Goal: Communication & Community: Answer question/provide support

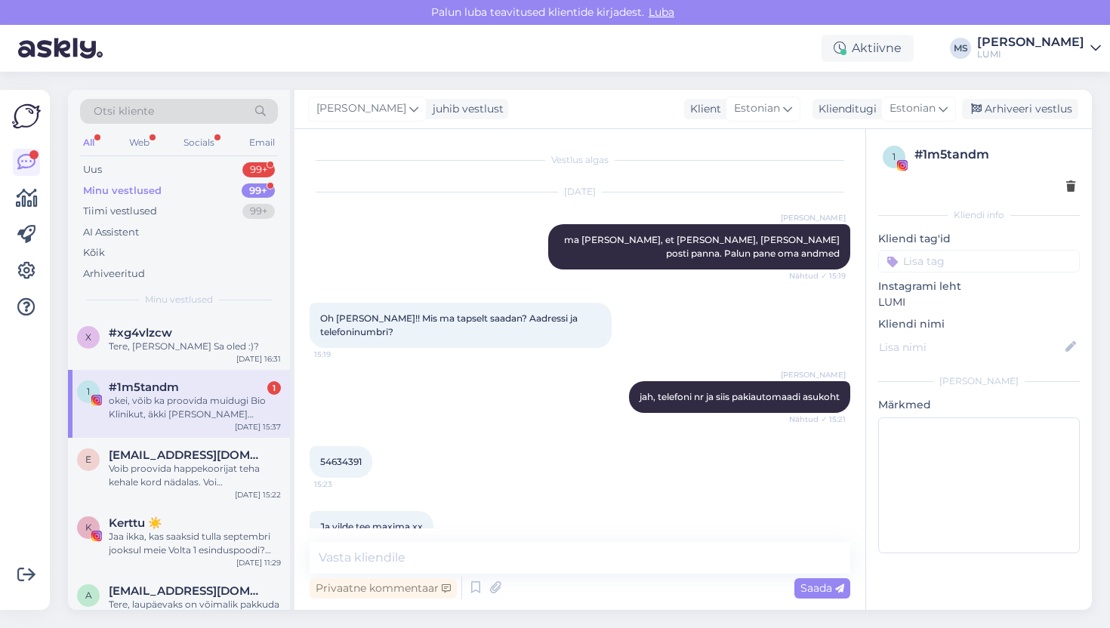
scroll to position [8232, 0]
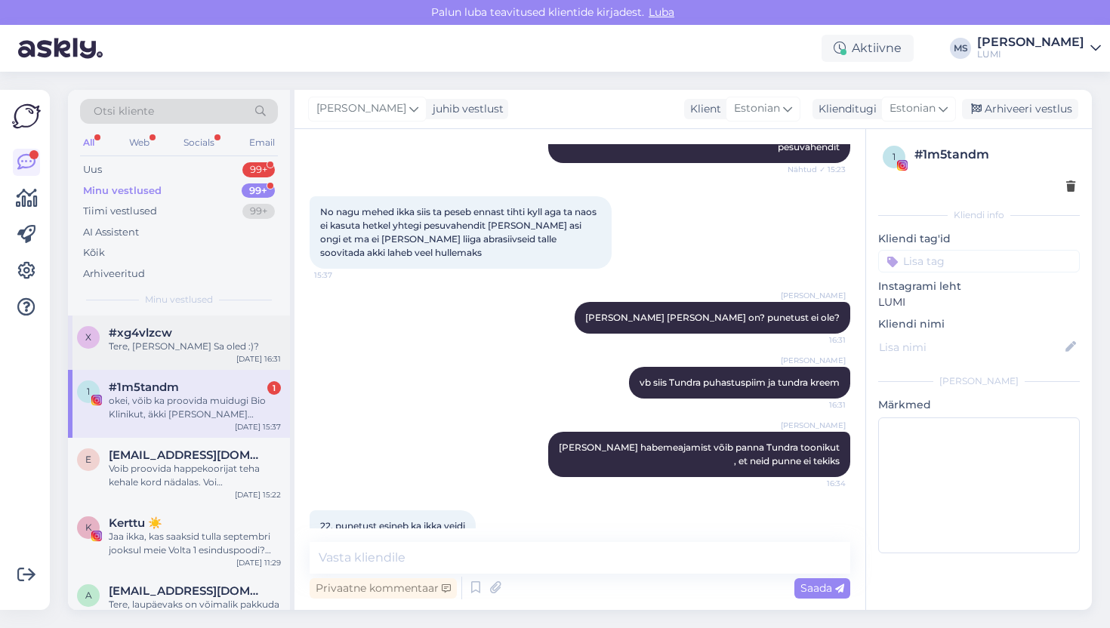
click at [225, 353] on div "Tere, [PERSON_NAME] Sa oled :)?" at bounding box center [195, 347] width 172 height 14
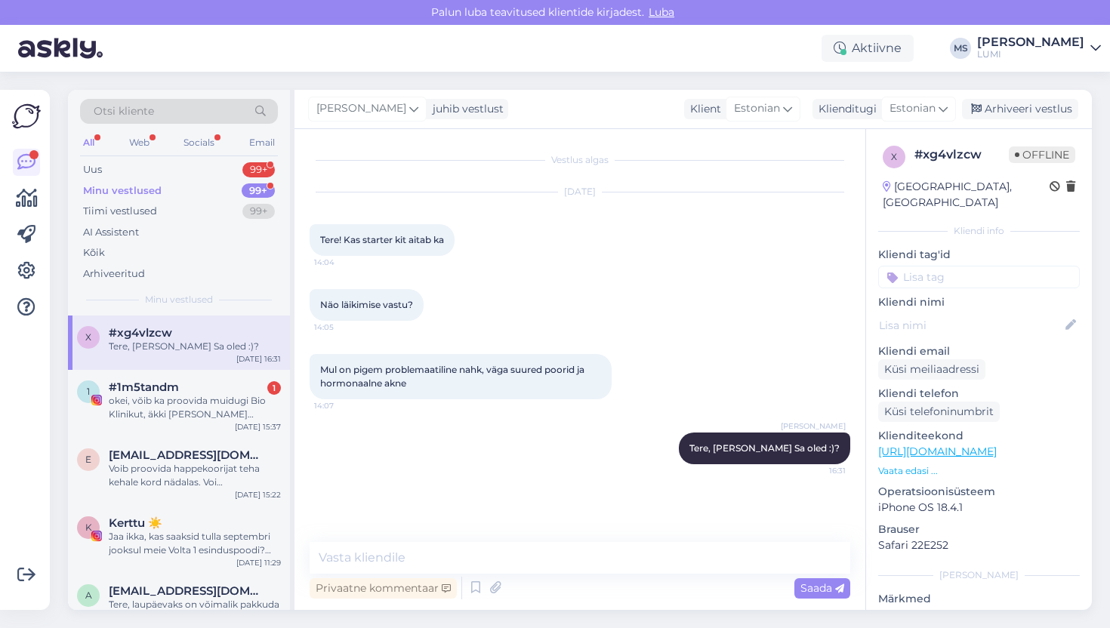
scroll to position [0, 0]
click at [217, 386] on div "#1m5tandm 1" at bounding box center [195, 388] width 172 height 14
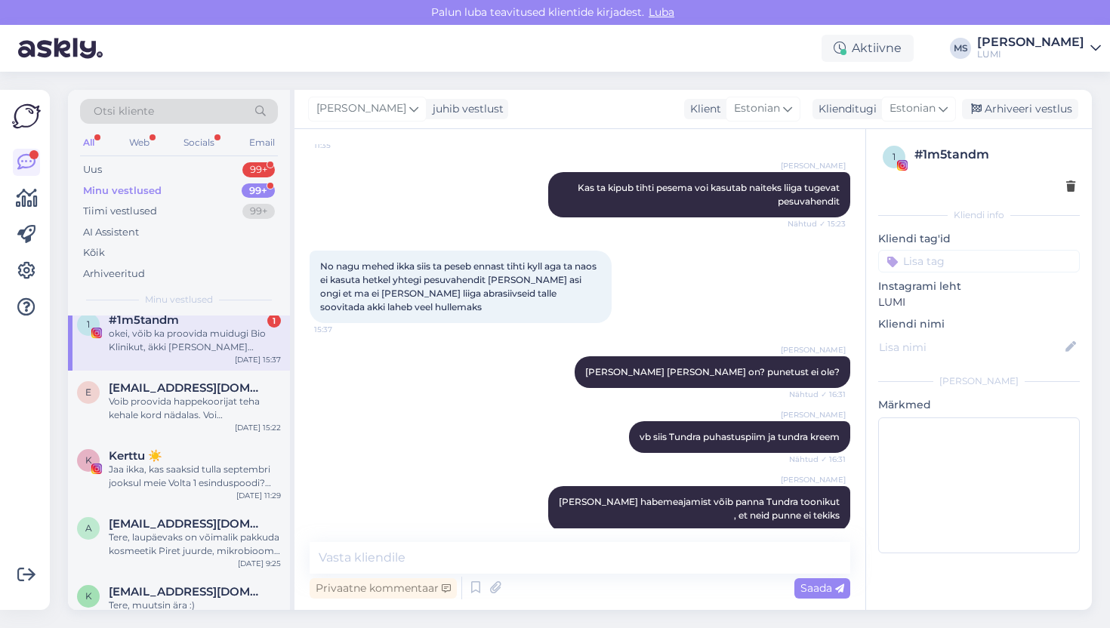
scroll to position [7830, 0]
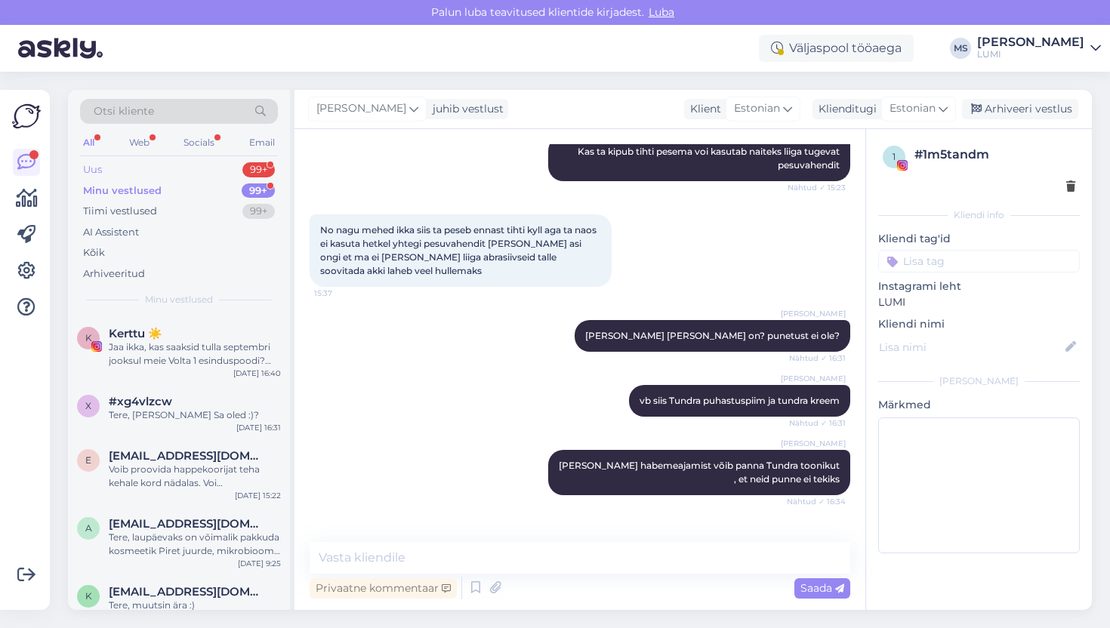
click at [133, 174] on div "Uus 99+" at bounding box center [179, 169] width 198 height 21
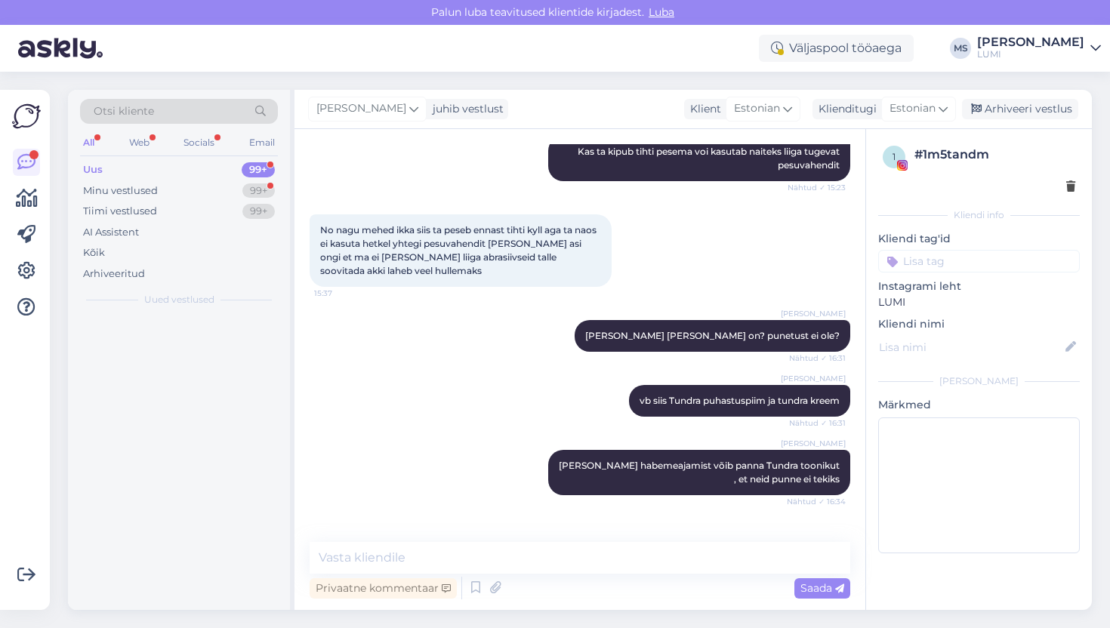
scroll to position [0, 0]
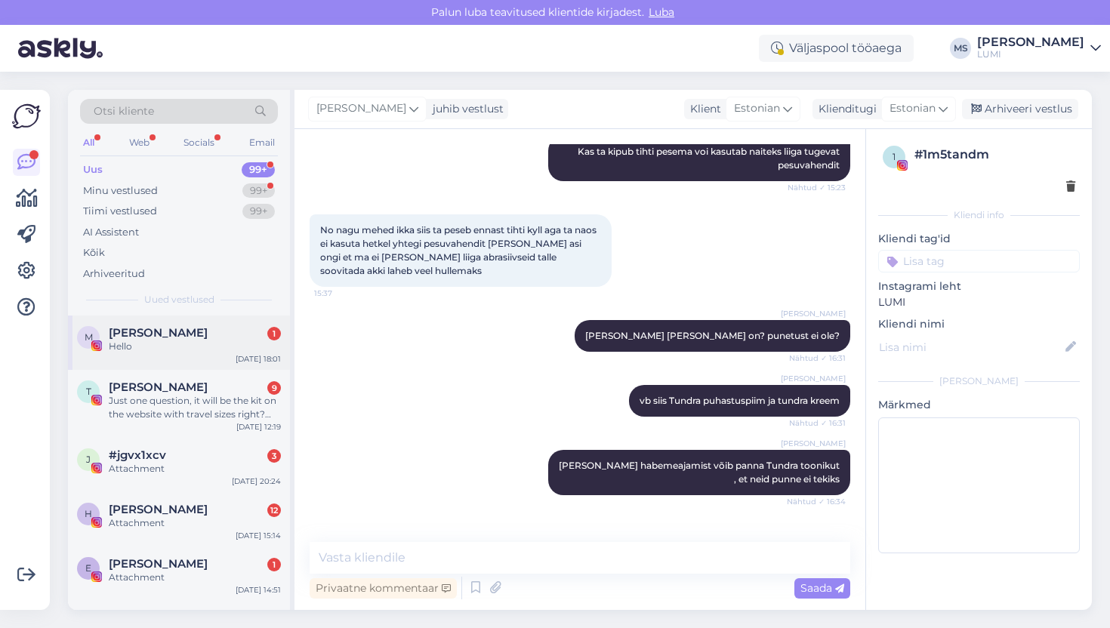
click at [176, 364] on div "M [PERSON_NAME] 1 Hello [DATE] 18:01" at bounding box center [179, 343] width 222 height 54
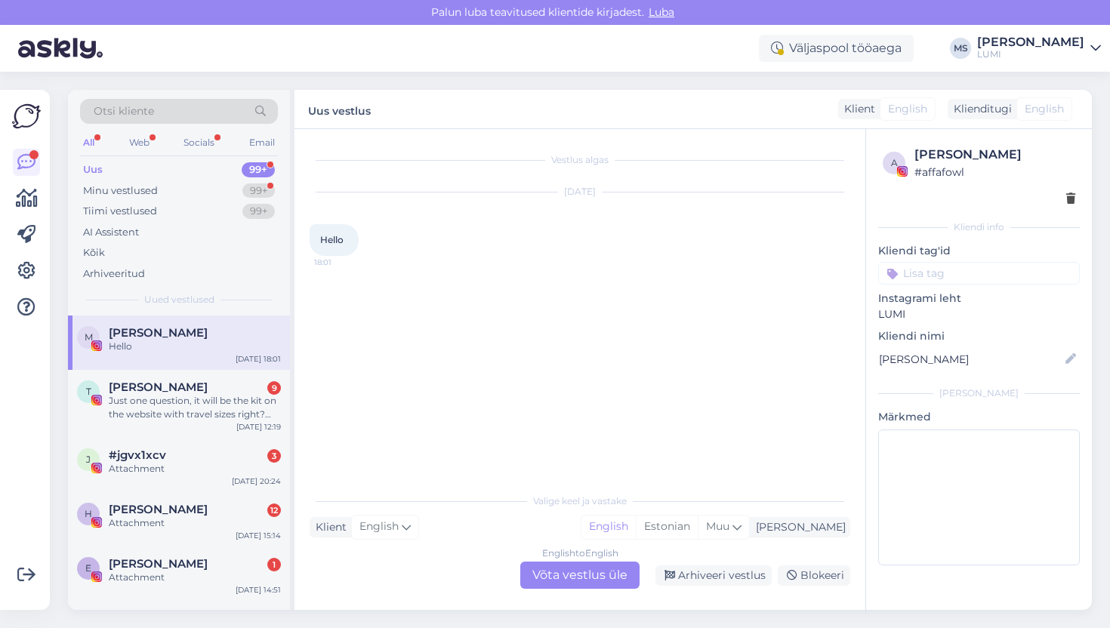
click at [555, 566] on div "English to English Võta vestlus üle" at bounding box center [579, 575] width 119 height 27
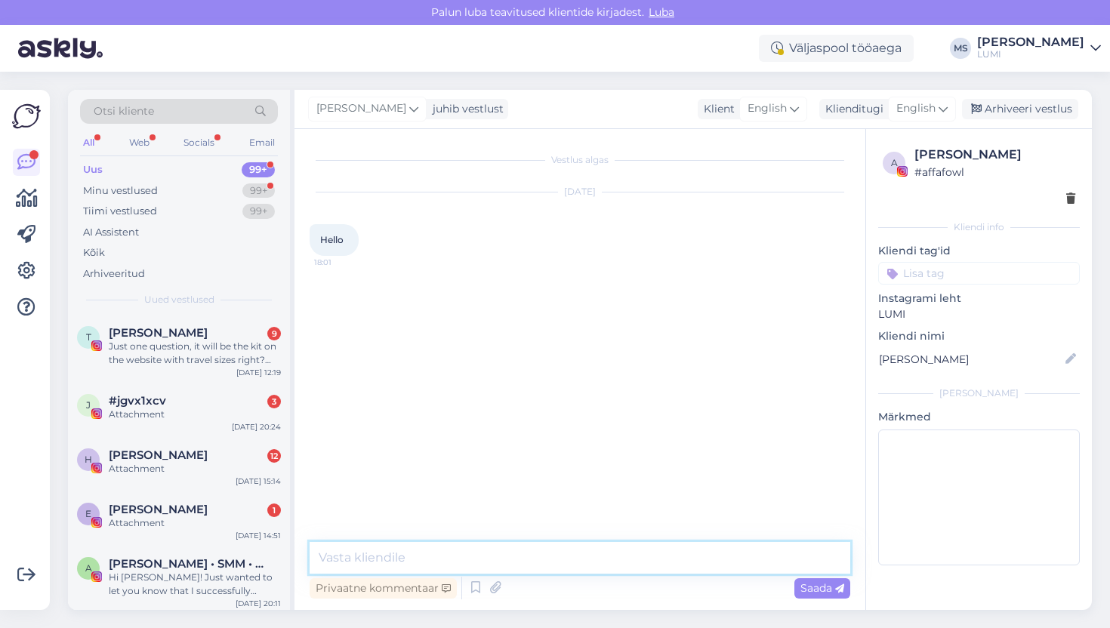
click at [541, 556] on textarea at bounding box center [580, 558] width 541 height 32
type textarea "Hello!"
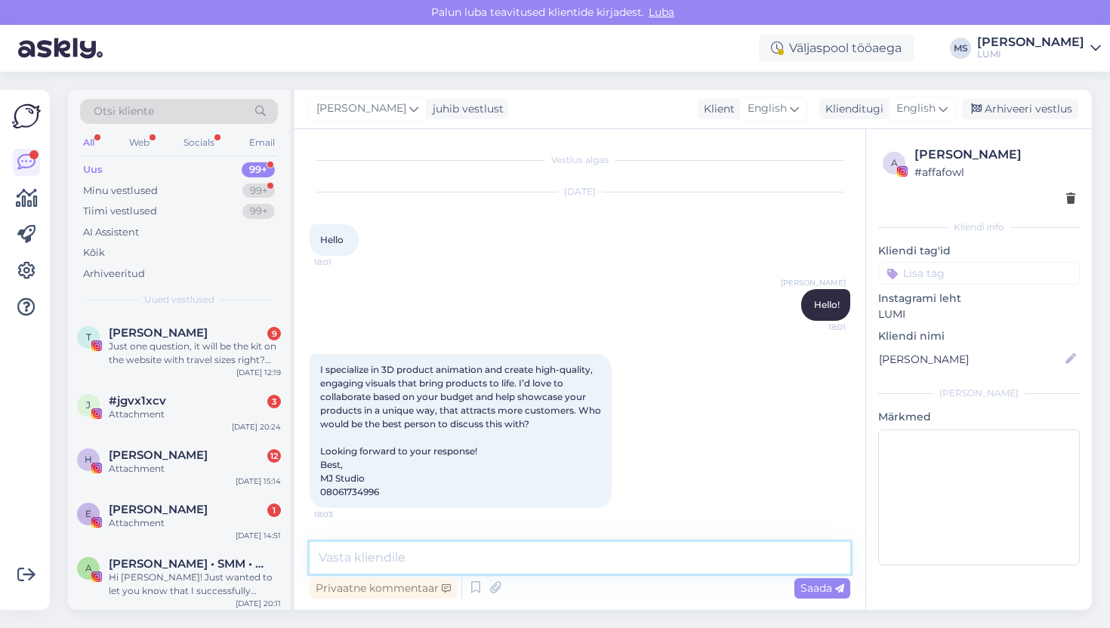
click at [432, 565] on textarea at bounding box center [580, 558] width 541 height 32
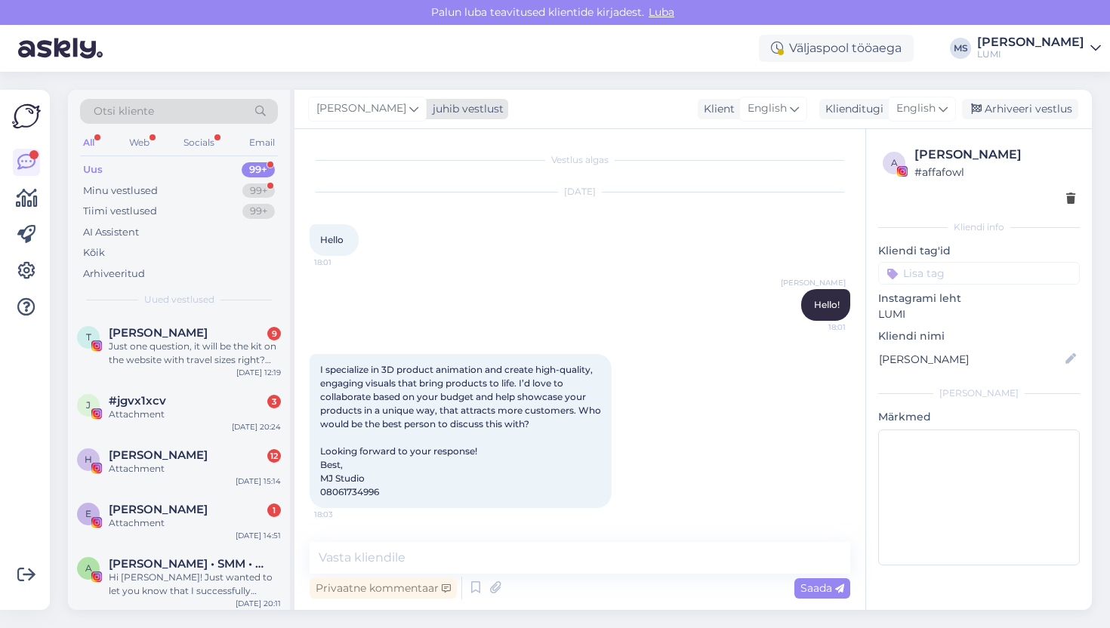
click at [372, 116] on span "[PERSON_NAME]" at bounding box center [361, 108] width 90 height 17
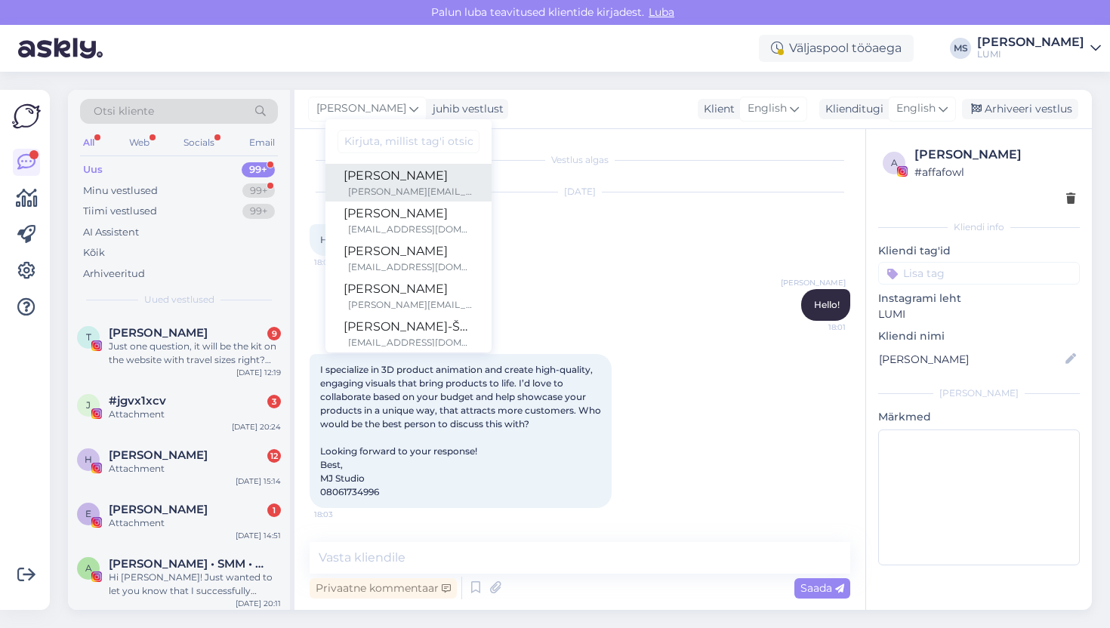
click at [368, 183] on div "[PERSON_NAME]" at bounding box center [409, 176] width 130 height 18
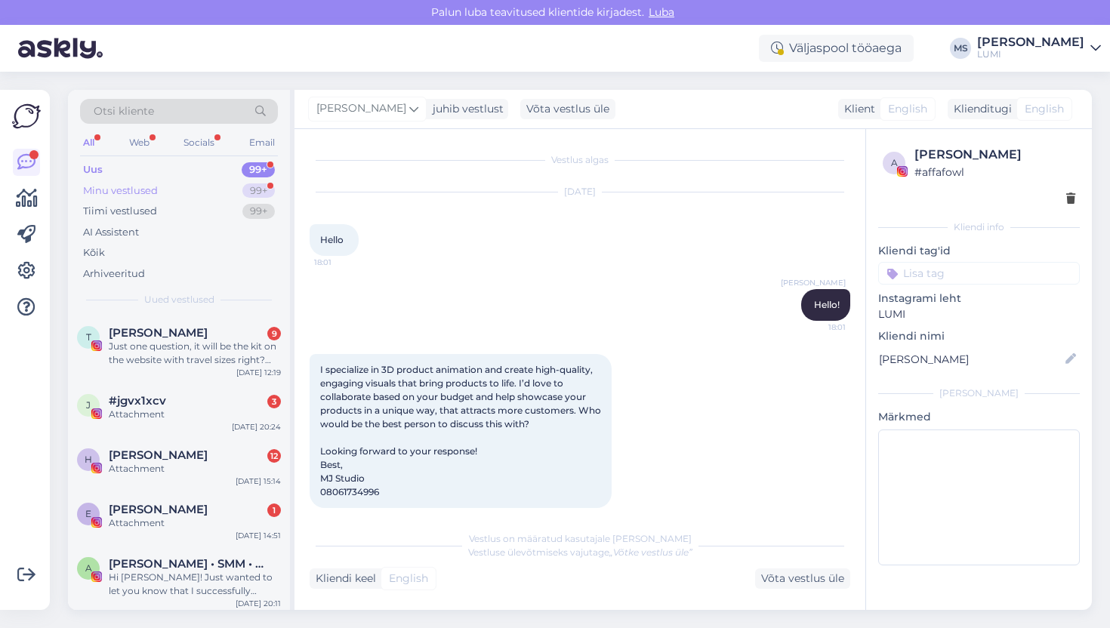
click at [139, 192] on div "Minu vestlused" at bounding box center [120, 190] width 75 height 15
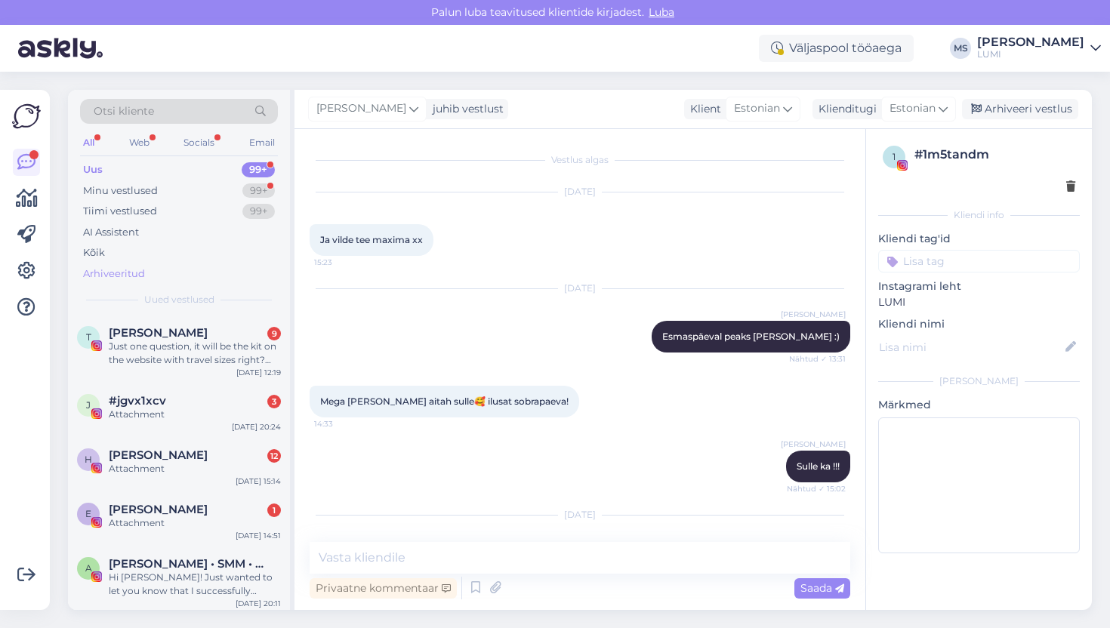
scroll to position [7945, 0]
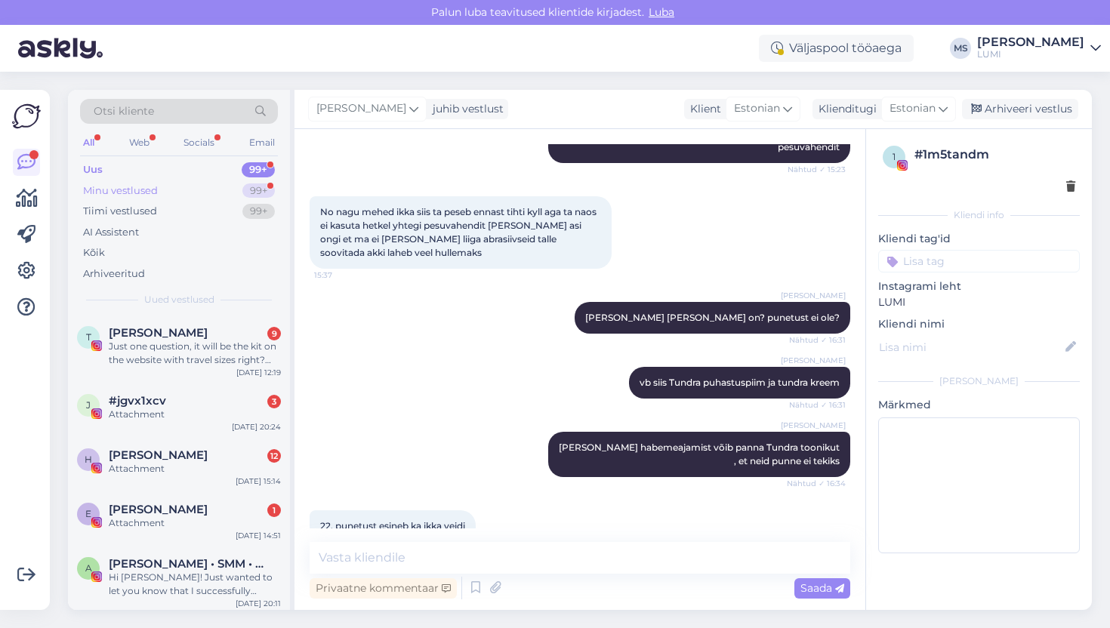
click at [163, 190] on div "Minu vestlused 99+" at bounding box center [179, 190] width 198 height 21
